Goal: Communication & Community: Answer question/provide support

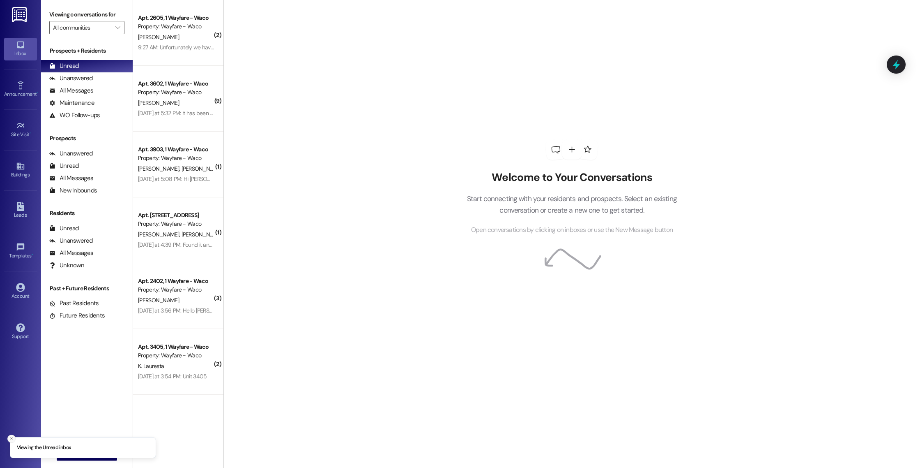
click at [10, 435] on button "Close toast" at bounding box center [11, 438] width 8 height 8
click at [67, 457] on span " New Message" at bounding box center [87, 453] width 47 height 9
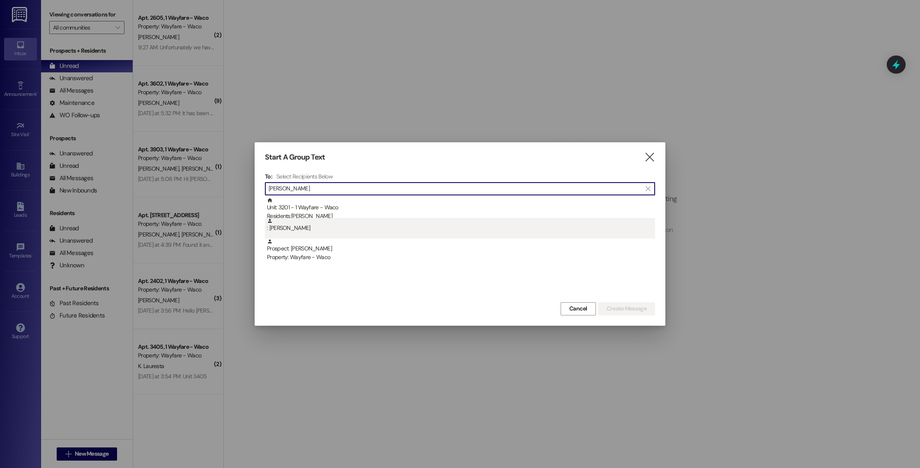
type input "[PERSON_NAME]"
click at [440, 218] on div ": [PERSON_NAME]" at bounding box center [461, 225] width 388 height 14
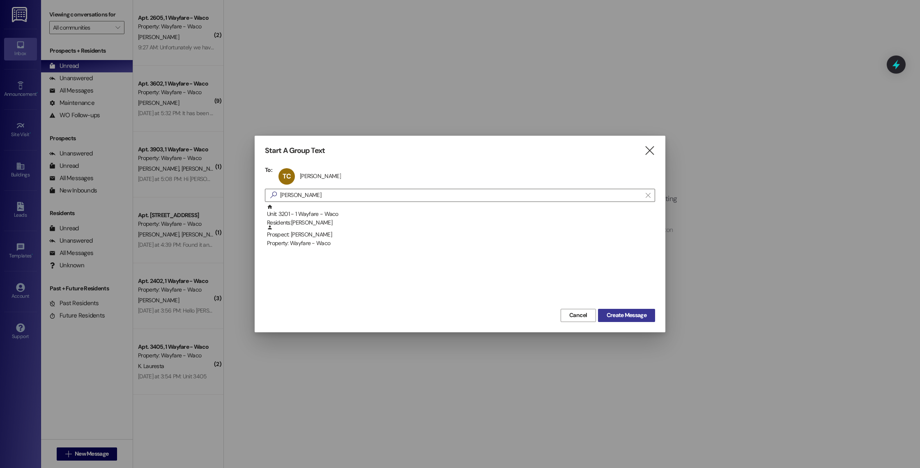
click at [616, 318] on span "Create Message" at bounding box center [627, 315] width 40 height 9
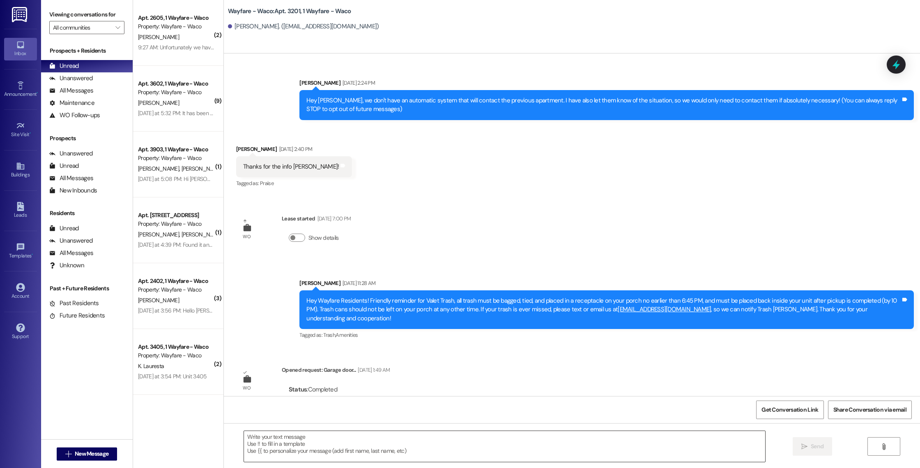
click at [411, 440] on textarea at bounding box center [504, 446] width 521 height 31
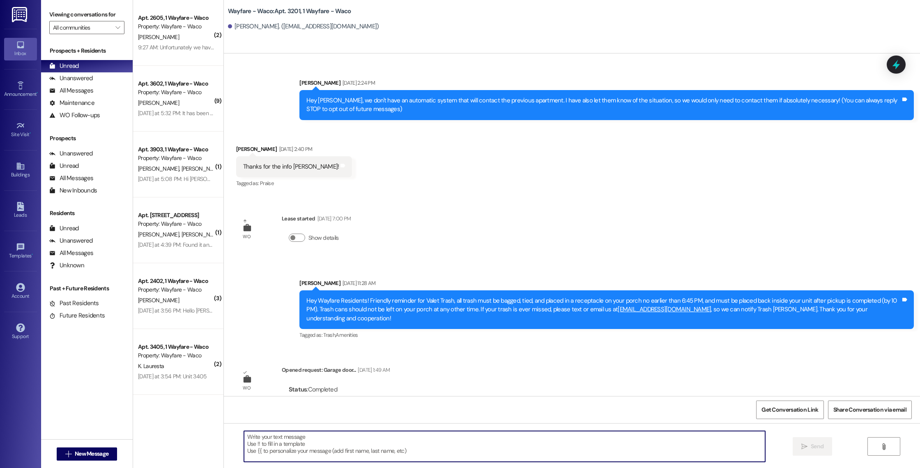
scroll to position [21, 0]
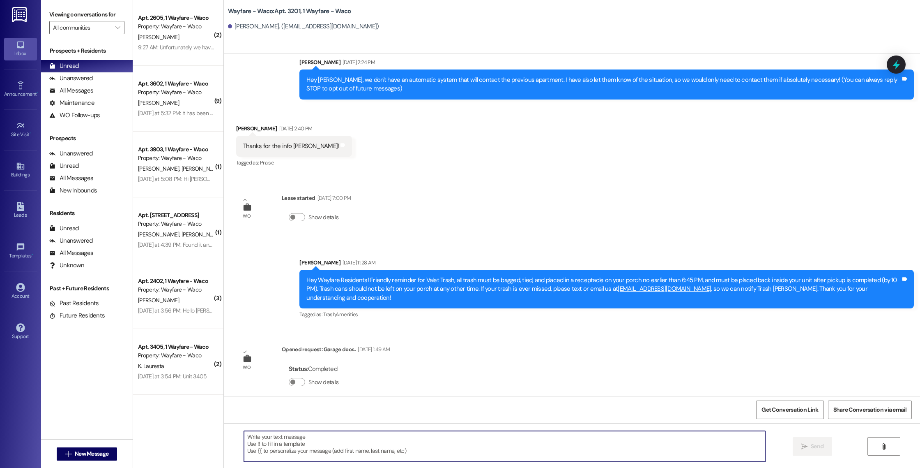
click at [329, 444] on textarea at bounding box center [504, 446] width 521 height 31
drag, startPoint x: 390, startPoint y: 439, endPoint x: 251, endPoint y: 438, distance: 138.9
click at [251, 438] on textarea "Hey I wanted to reach out and see when a good time for you" at bounding box center [504, 446] width 521 height 31
click at [398, 438] on textarea "Hey [PERSON_NAME], because we reprogramed your garage system [DATE]" at bounding box center [504, 446] width 521 height 31
click at [392, 437] on textarea "Hey [PERSON_NAME], because we reprogramed your garage system [DATE]" at bounding box center [504, 446] width 521 height 31
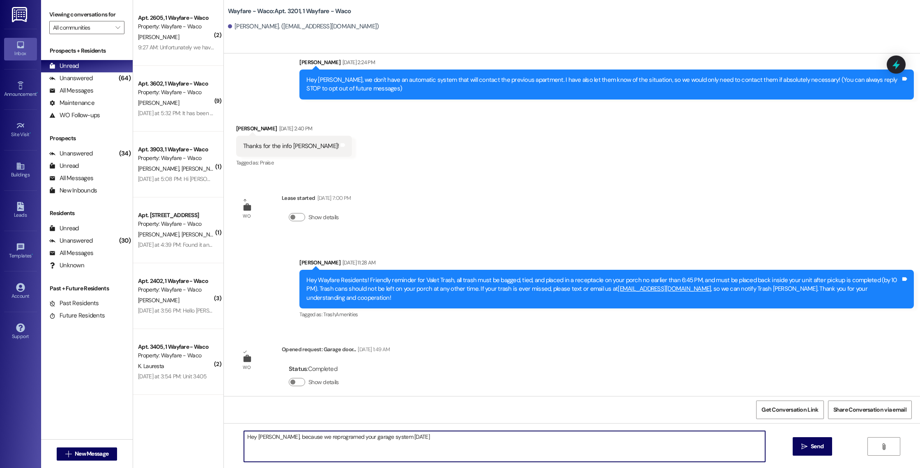
click at [432, 440] on textarea "Hey [PERSON_NAME], because we reprogramed your garage system [DATE]" at bounding box center [504, 446] width 521 height 31
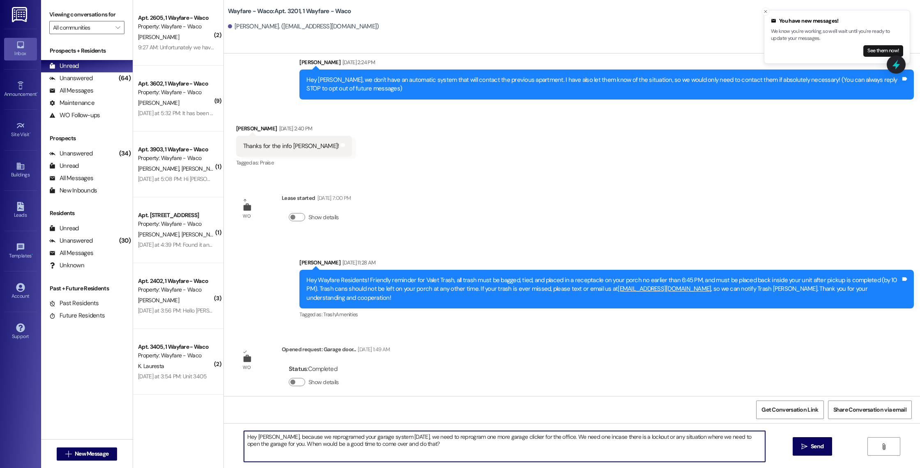
drag, startPoint x: 412, startPoint y: 445, endPoint x: 236, endPoint y: 438, distance: 175.6
click at [240, 438] on div "Hey [PERSON_NAME], because we reprogramed your garage system [DATE], we need to…" at bounding box center [501, 446] width 522 height 32
click at [257, 435] on textarea "Hey [PERSON_NAME], because we reprogramed your garage system [DATE], we need to…" at bounding box center [504, 446] width 521 height 31
drag, startPoint x: 413, startPoint y: 443, endPoint x: 233, endPoint y: 439, distance: 180.4
click at [232, 439] on div "Hey [PERSON_NAME], because we reprogramed your garage system [DATE], we need to…" at bounding box center [572, 454] width 696 height 62
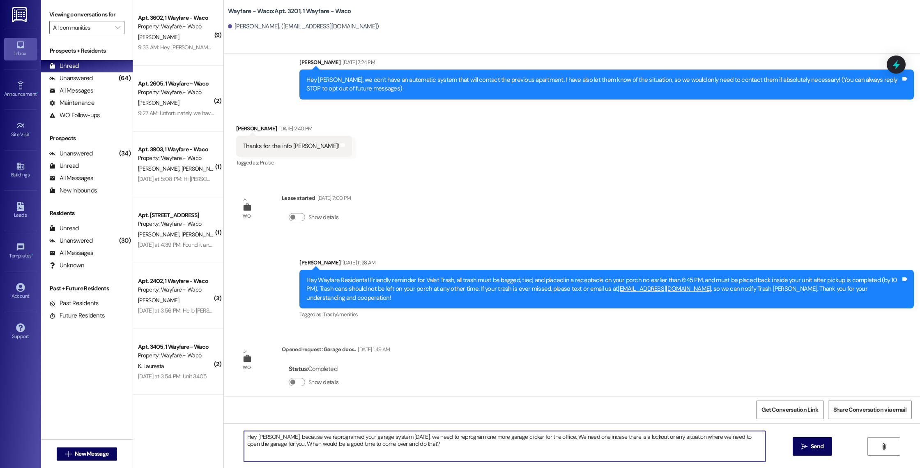
paste textarea "Since we reprogrammed your garage system [DATE], we need to reprogram one more …"
click at [244, 437] on textarea "Since we reprogrammed your garage system [DATE], we need to reprogram one more …" at bounding box center [504, 446] width 521 height 31
type textarea "Hey [PERSON_NAME]! Since we reprogrammed your garage system [DATE], we need to …"
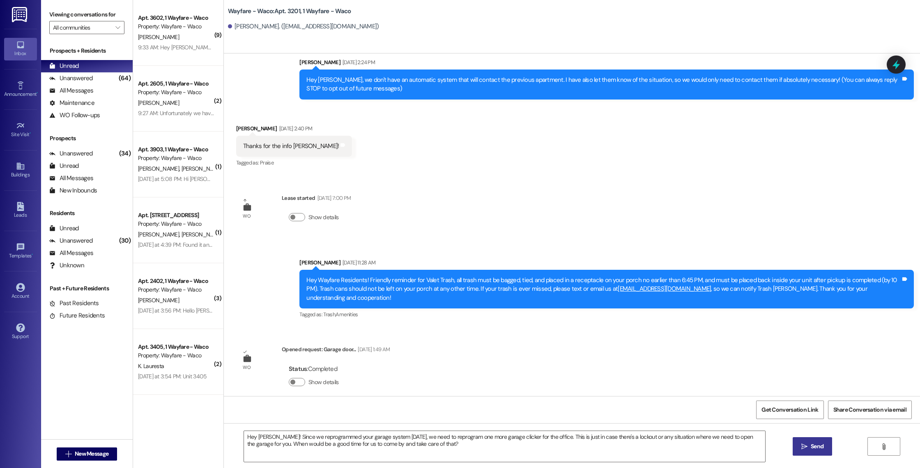
click at [800, 449] on span " Send" at bounding box center [813, 446] width 26 height 9
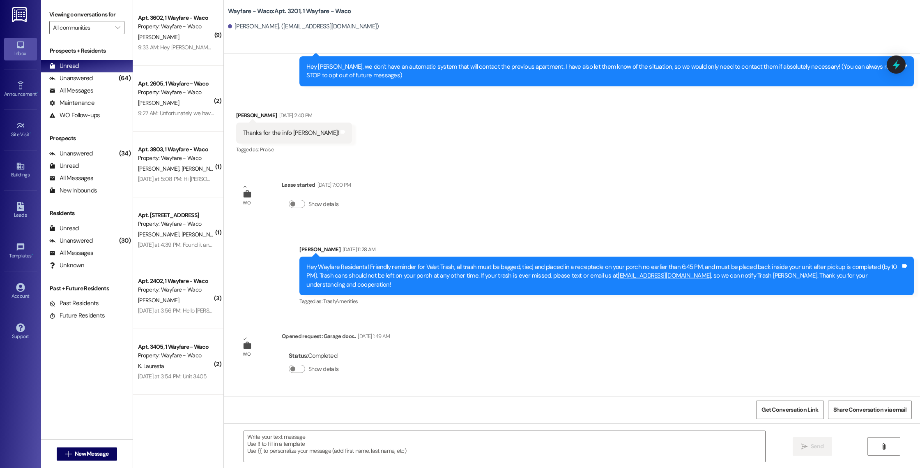
scroll to position [86, 0]
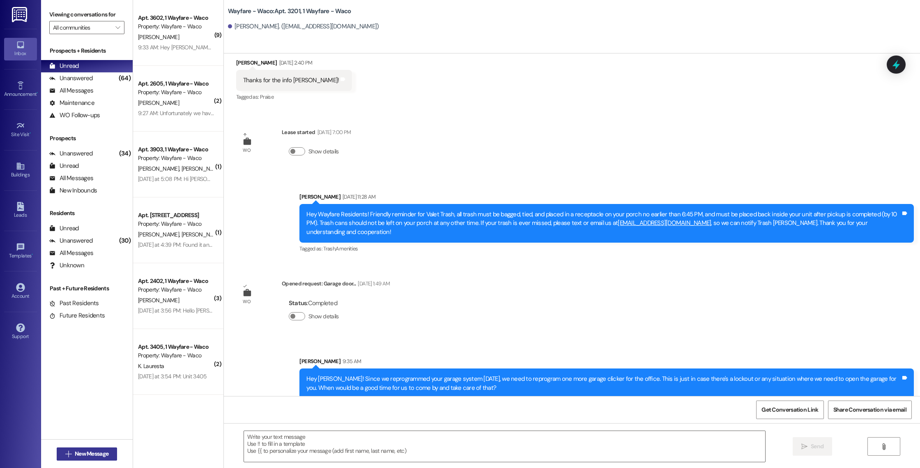
click at [100, 456] on span "New Message" at bounding box center [92, 453] width 34 height 9
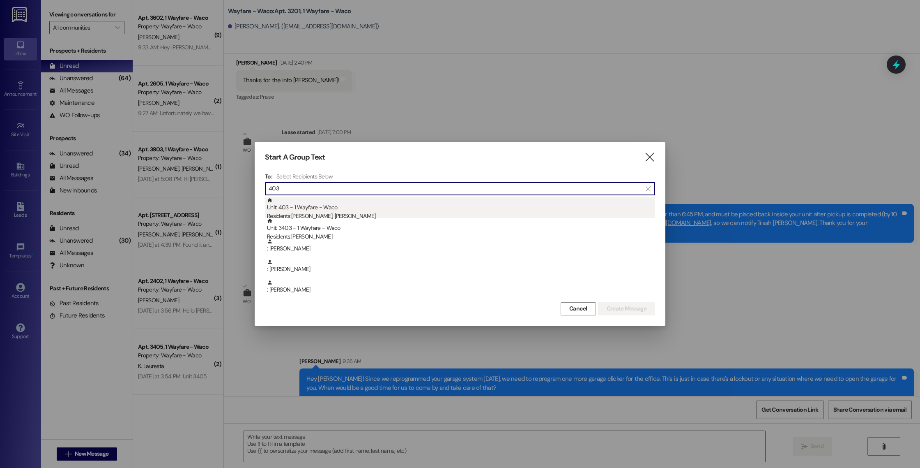
type input "403"
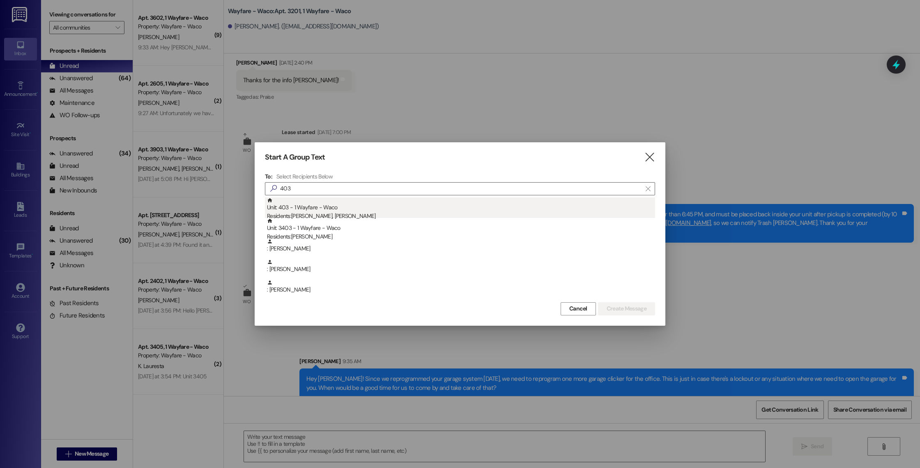
click at [334, 210] on div "Unit: 403 - 1 Wayfare - Waco Residents: [PERSON_NAME], [PERSON_NAME]" at bounding box center [461, 208] width 388 height 23
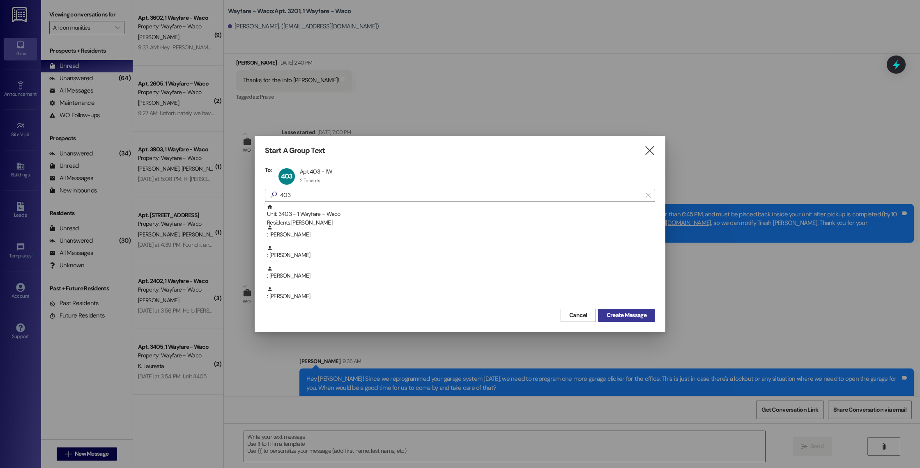
click at [612, 314] on span "Create Message" at bounding box center [627, 315] width 40 height 9
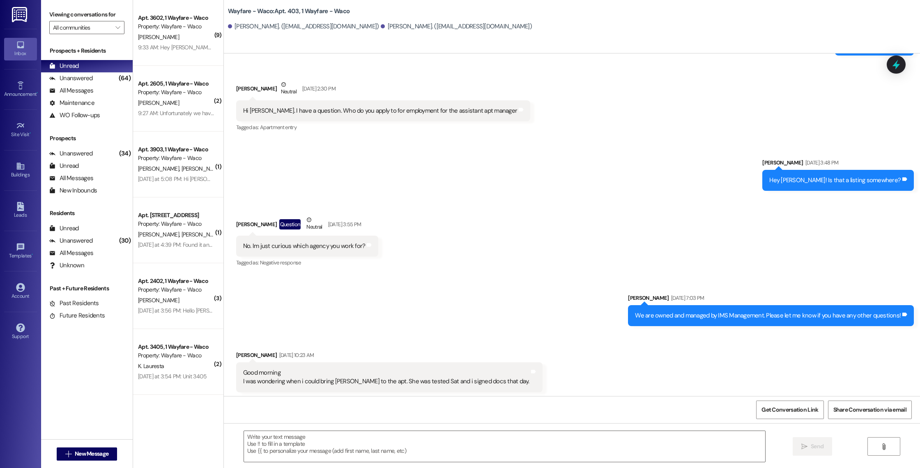
scroll to position [7259, 0]
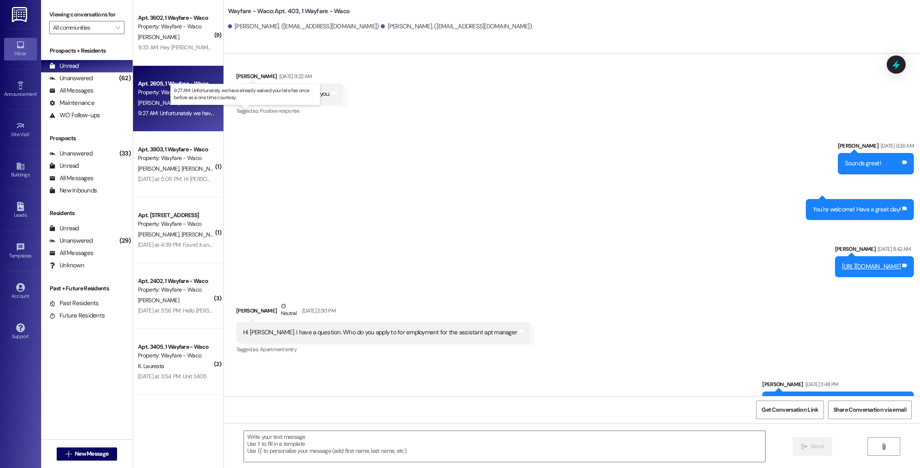
click at [198, 113] on div "9:27 AM: Unfortunately we have already waived your late fee once before as a on…" at bounding box center [254, 112] width 232 height 7
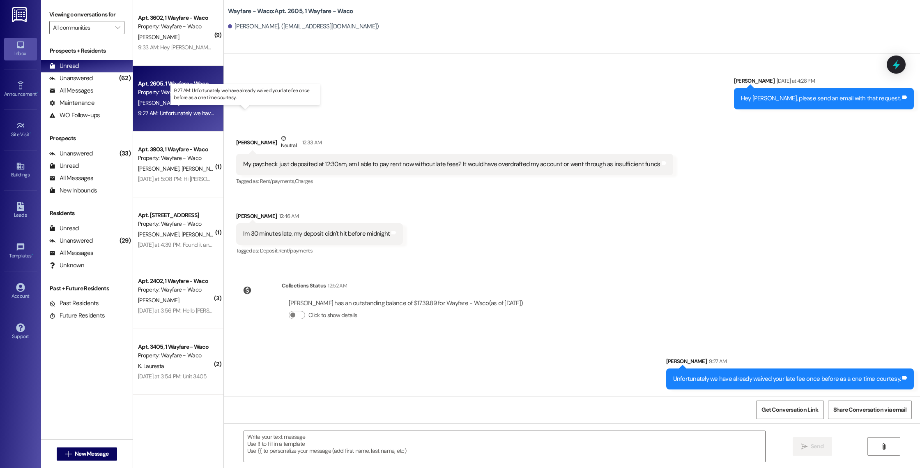
scroll to position [5659, 0]
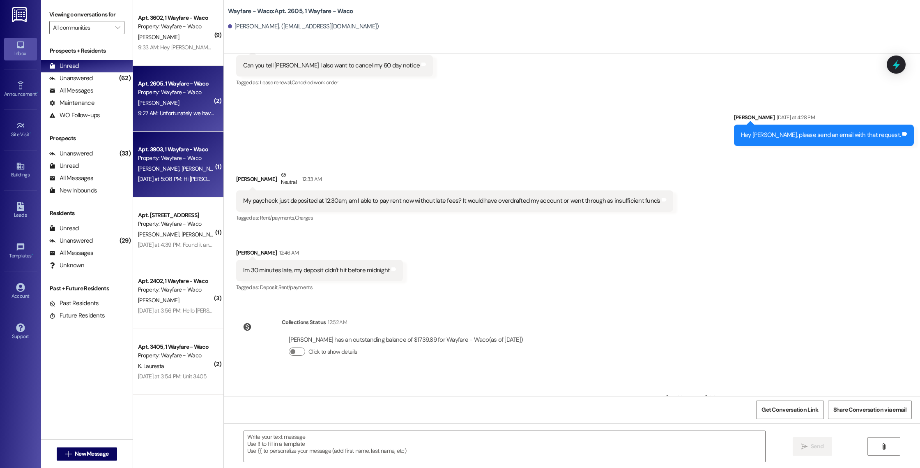
click at [189, 166] on div "[PERSON_NAME] [PERSON_NAME]" at bounding box center [176, 169] width 78 height 10
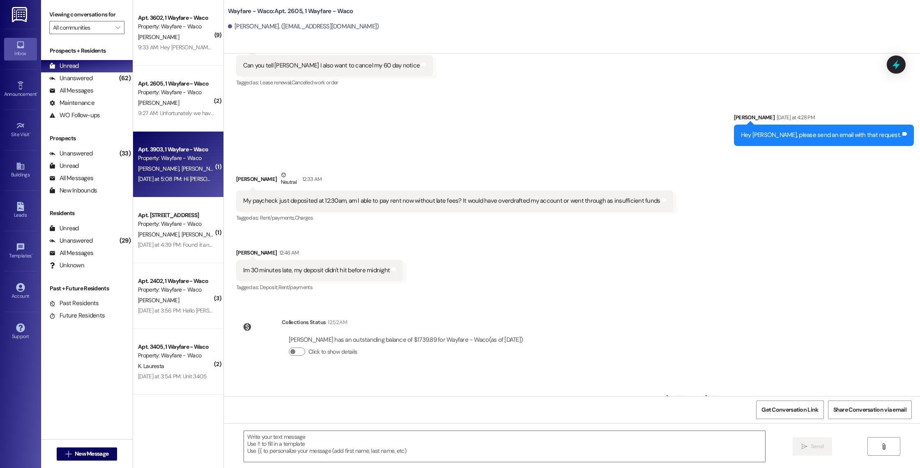
scroll to position [246, 0]
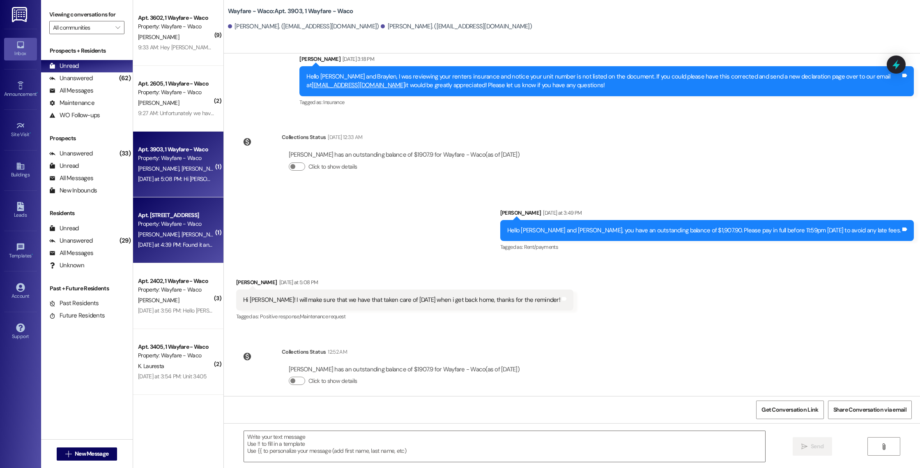
click at [178, 238] on div "[PERSON_NAME] [PERSON_NAME]" at bounding box center [176, 234] width 78 height 10
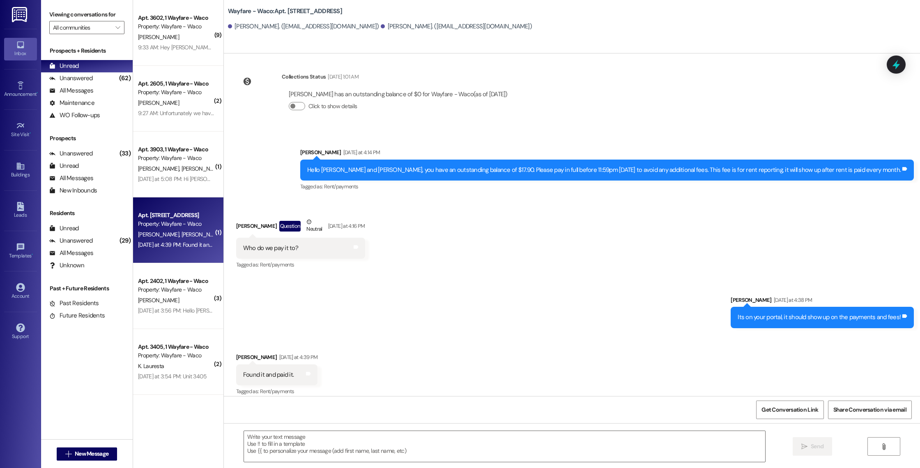
scroll to position [678, 0]
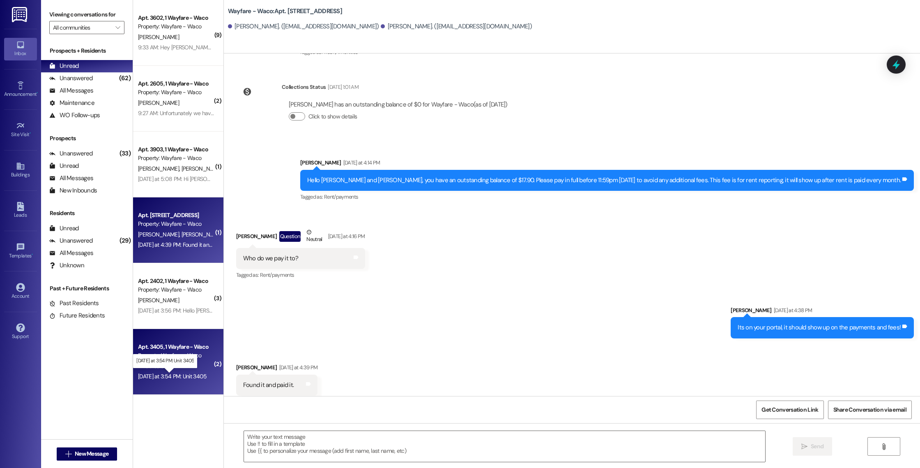
click at [188, 376] on div "[DATE] at 3:54 PM: Unit 3405 [DATE] at 3:54 PM: Unit 3405" at bounding box center [172, 375] width 69 height 7
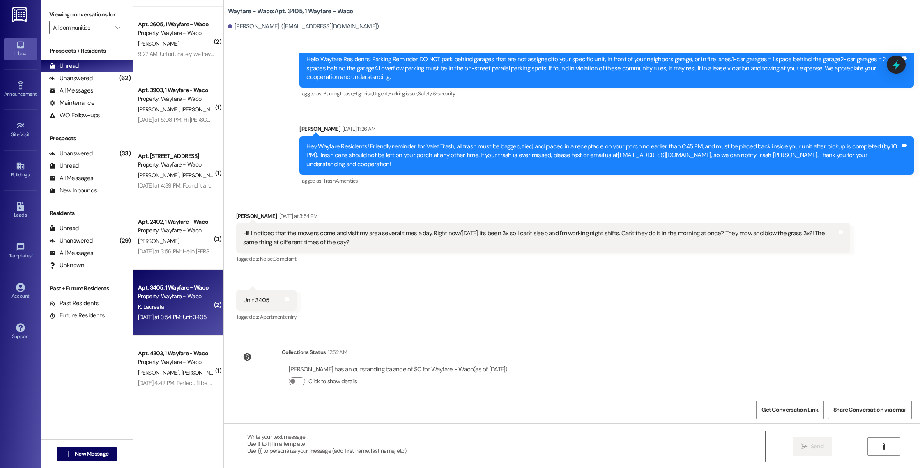
scroll to position [58, 0]
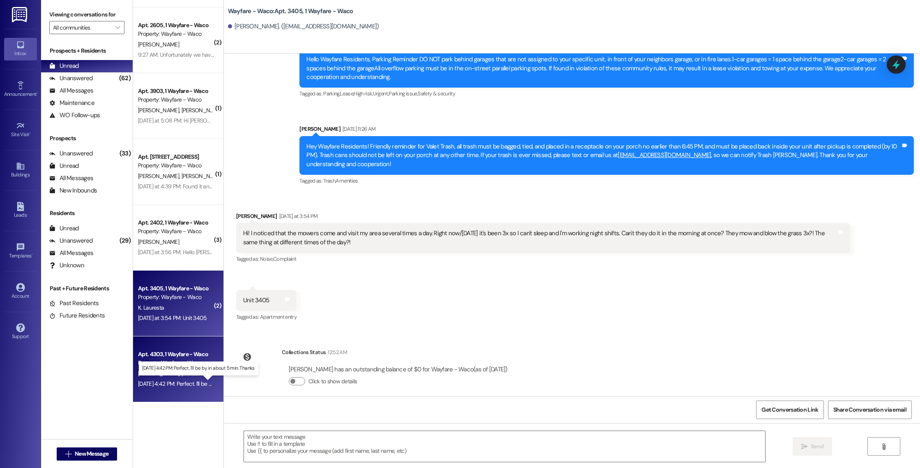
click at [184, 383] on div "[DATE] 4:42 PM: Perfect. I'll be by in about 5 min. Thanks. [DATE] 4:42 PM: Per…" at bounding box center [204, 383] width 133 height 7
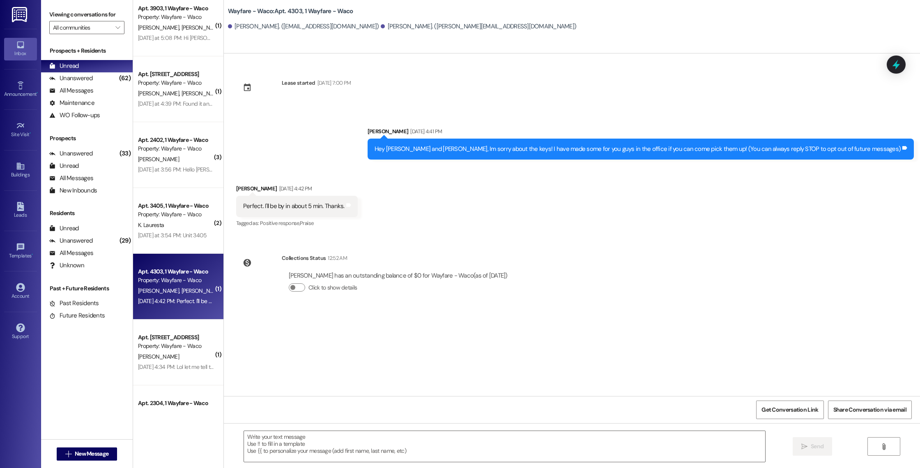
scroll to position [140, 0]
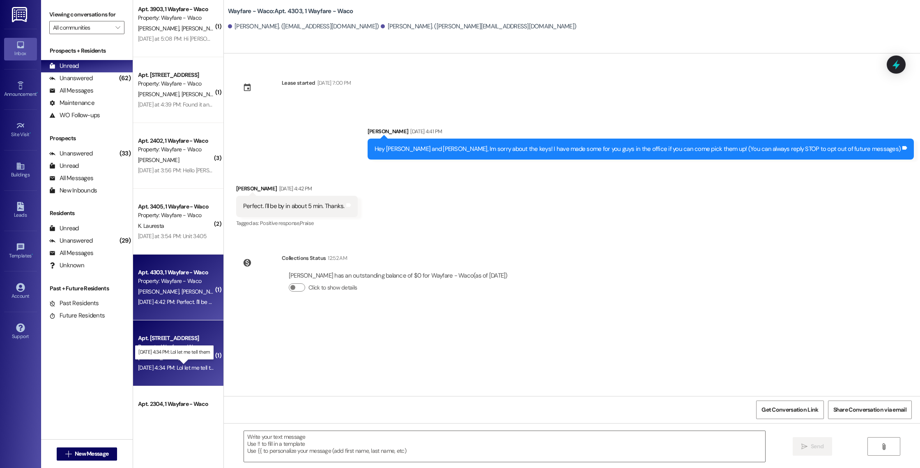
click at [185, 367] on div "[DATE] 4:34 PM: Lol let me tell them [DATE] 4:34 PM: Lol let me tell them" at bounding box center [179, 367] width 83 height 7
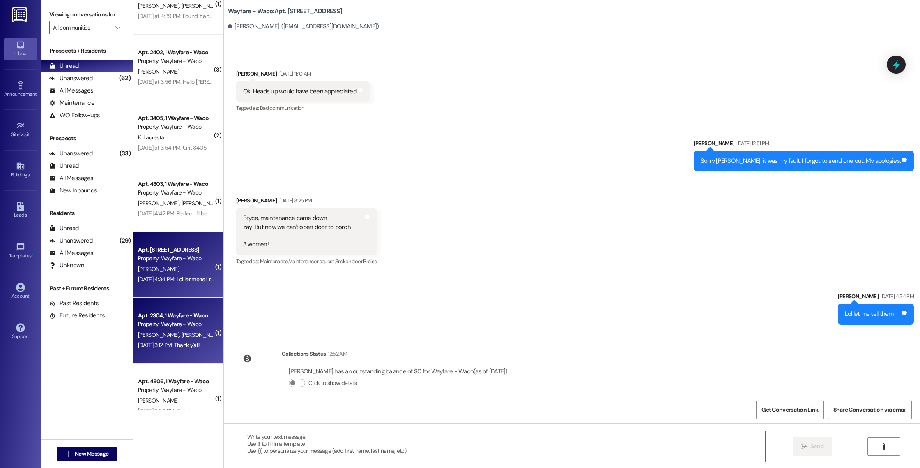
scroll to position [230, 0]
click at [181, 335] on span "[PERSON_NAME]" at bounding box center [201, 332] width 41 height 7
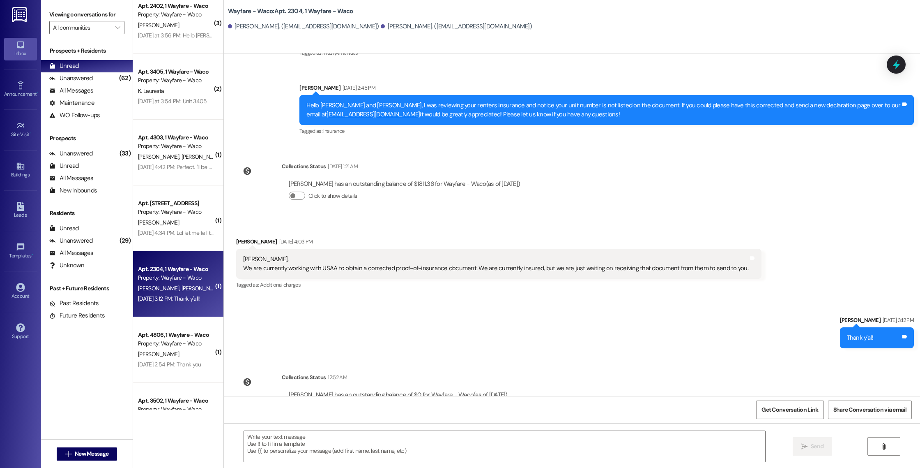
scroll to position [1691, 0]
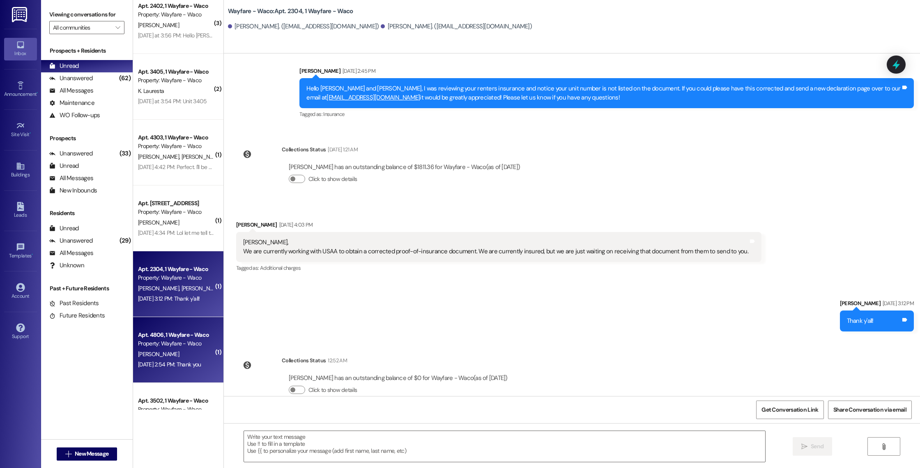
click at [187, 351] on div "[PERSON_NAME]" at bounding box center [176, 354] width 78 height 10
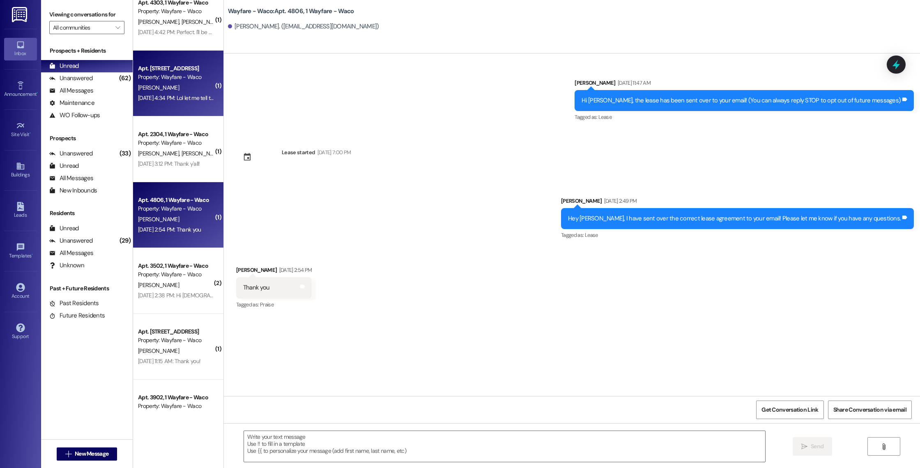
scroll to position [412, 0]
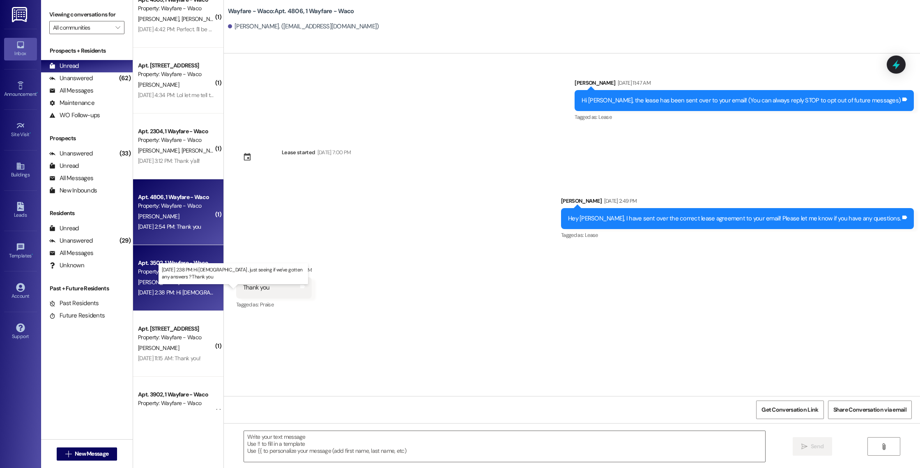
click at [185, 290] on div "[DATE] 2:38 PM: Hi [DEMOGRAPHIC_DATA] , just seeing if we've gotten any answers…" at bounding box center [251, 291] width 226 height 7
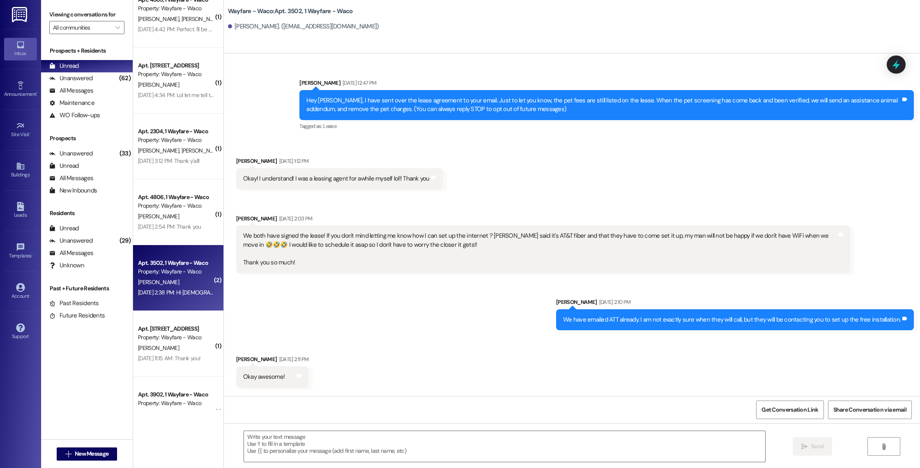
scroll to position [1005, 0]
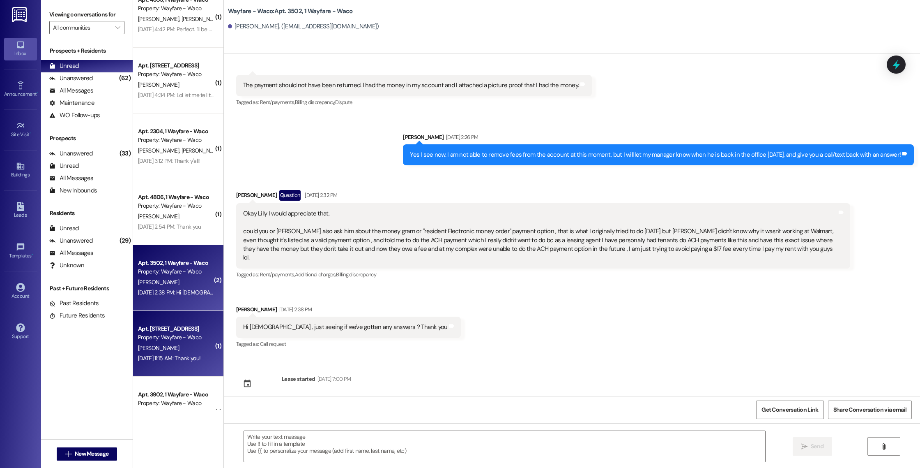
click at [161, 363] on div "Apt. 3703, 1 Wayfare - Waco Property: Wayfare - Waco [PERSON_NAME] [DATE] 11:15…" at bounding box center [178, 344] width 90 height 66
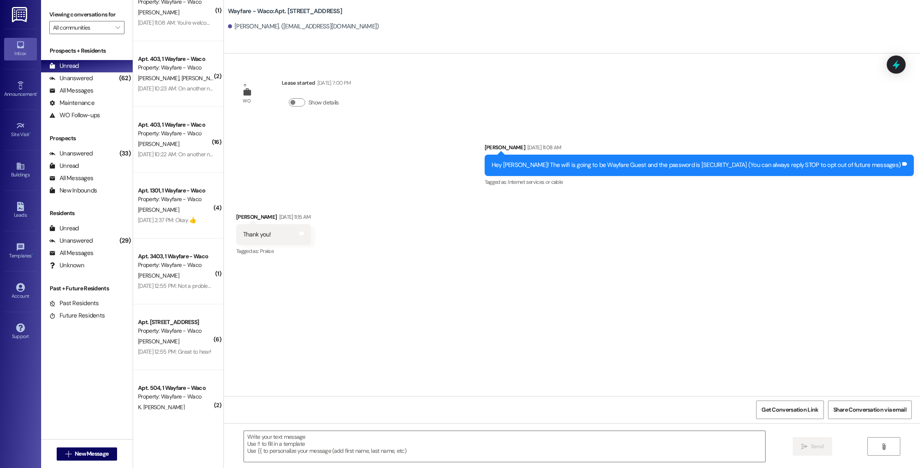
scroll to position [1214, 0]
